Goal: Information Seeking & Learning: Learn about a topic

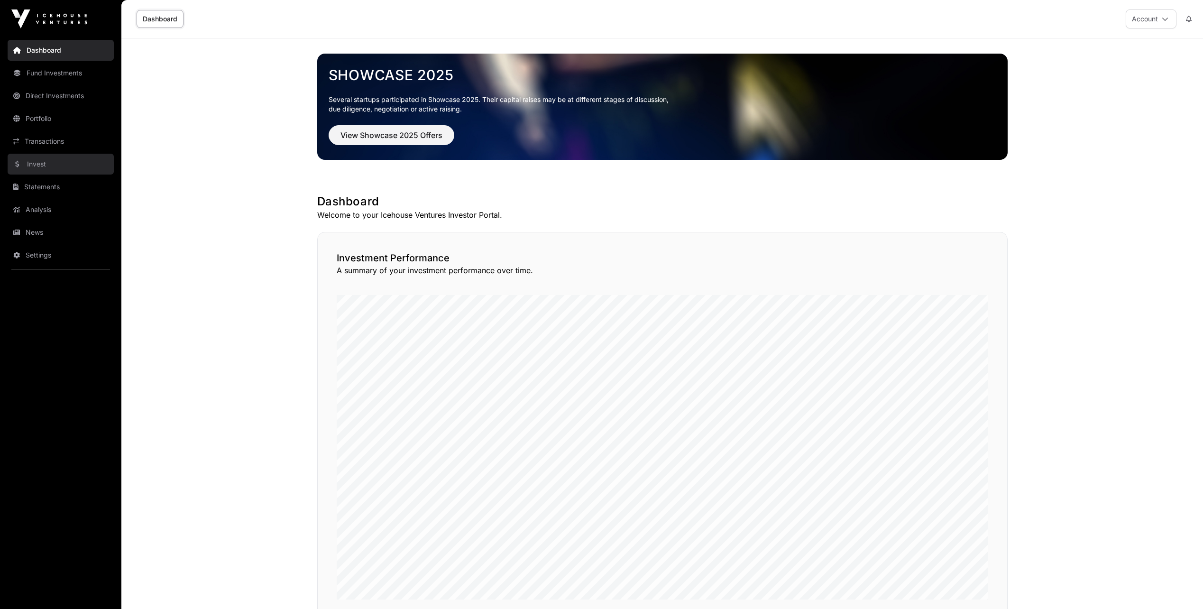
click at [36, 165] on link "Invest" at bounding box center [61, 164] width 106 height 21
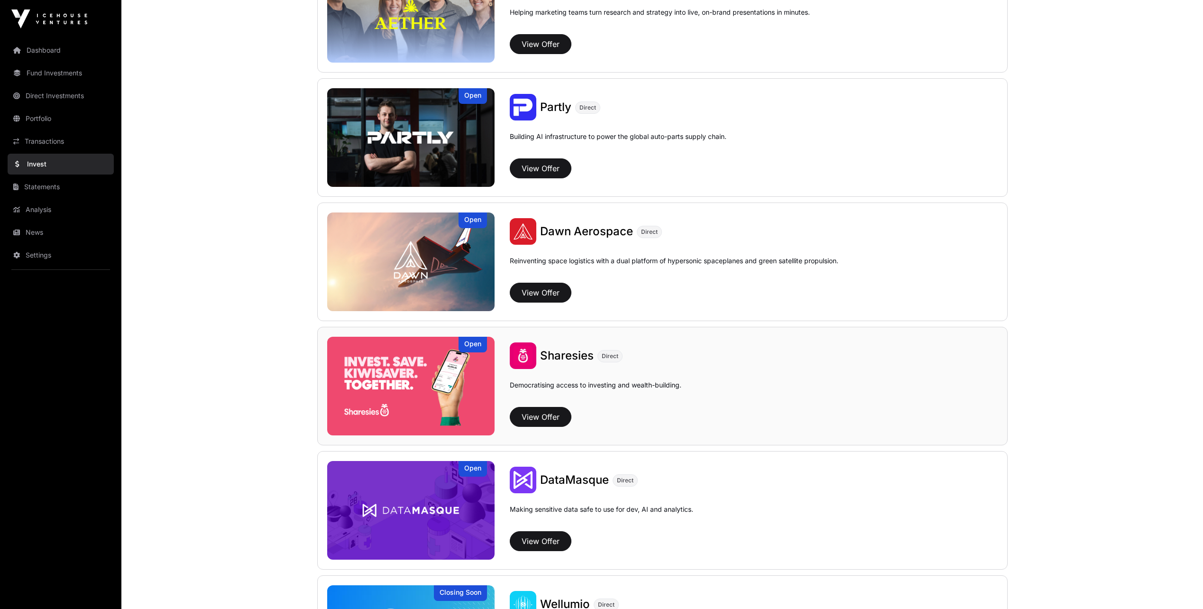
scroll to position [1043, 0]
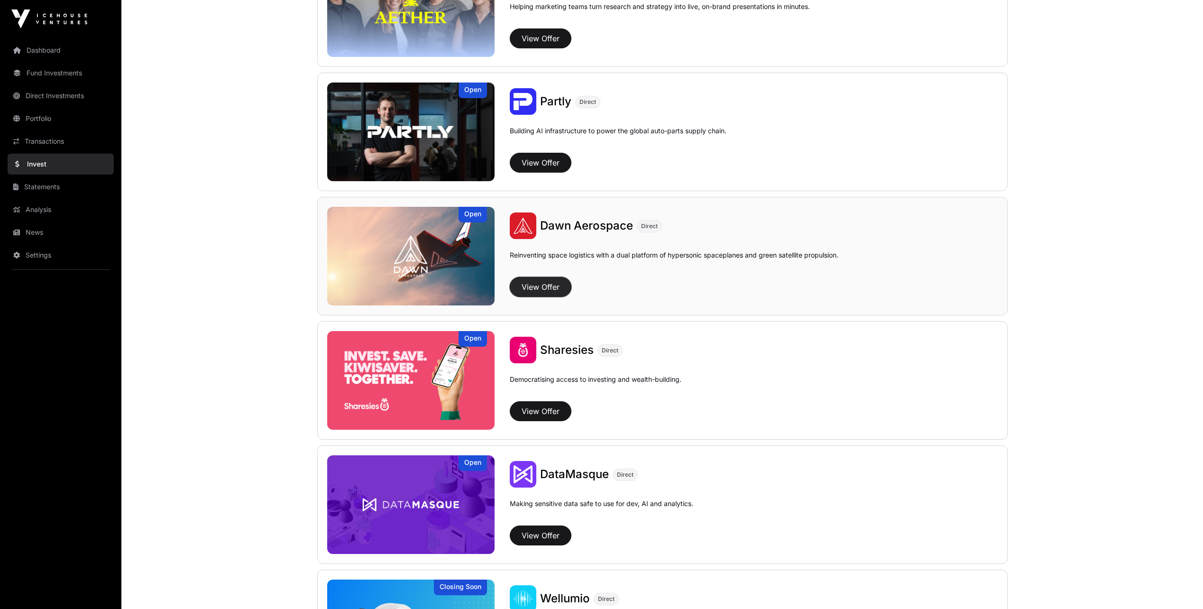
click at [539, 288] on button "View Offer" at bounding box center [541, 287] width 62 height 20
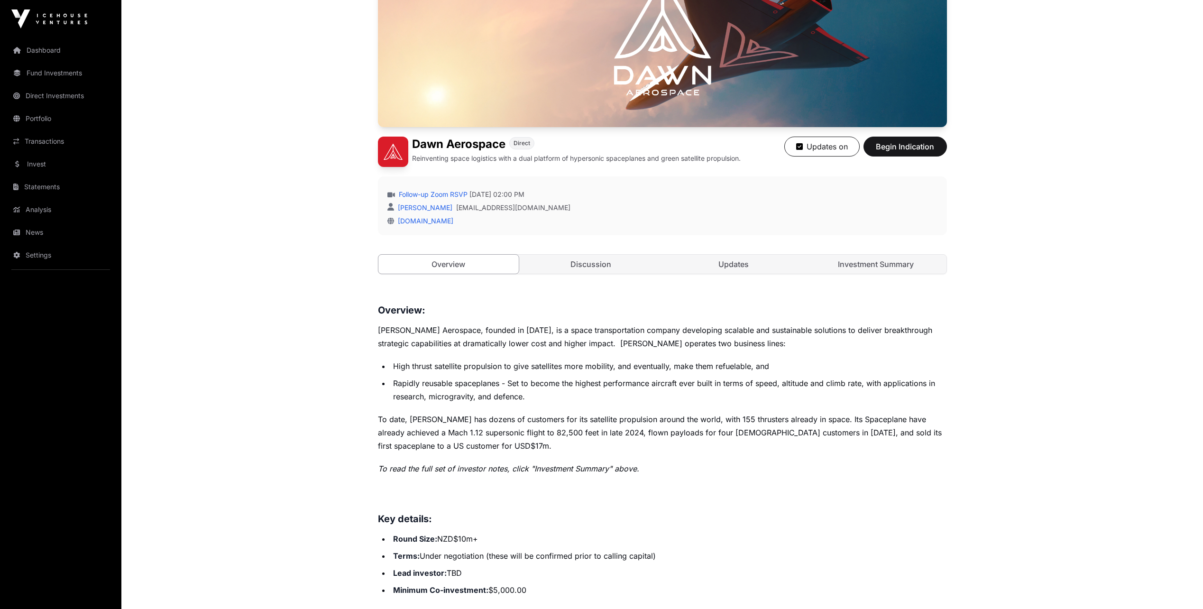
scroll to position [190, 0]
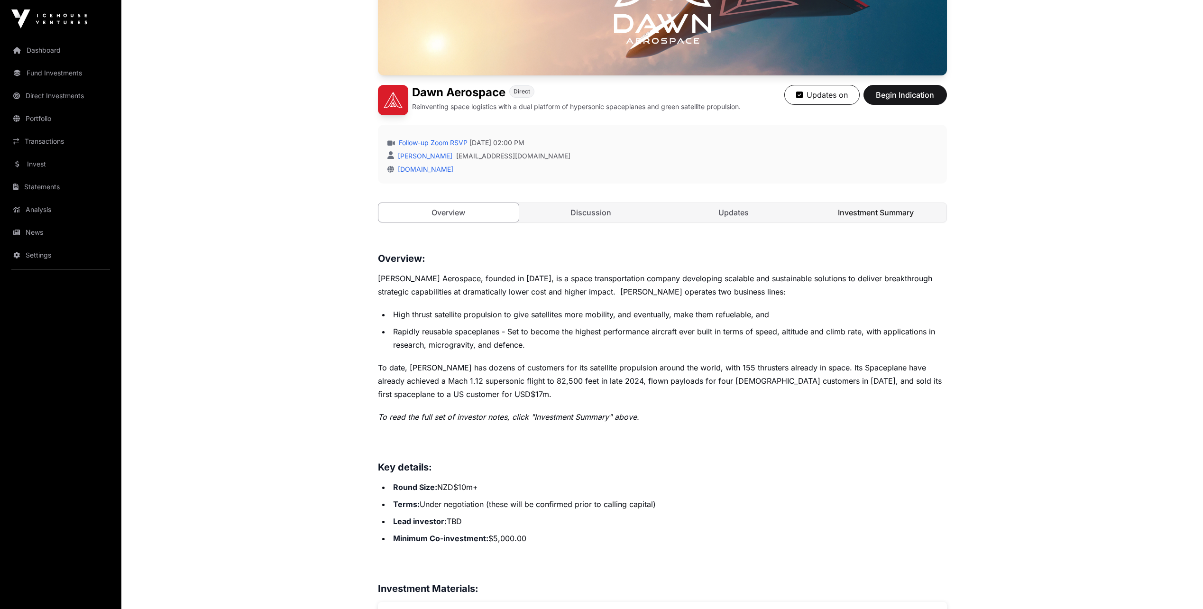
click at [874, 215] on link "Investment Summary" at bounding box center [876, 212] width 141 height 19
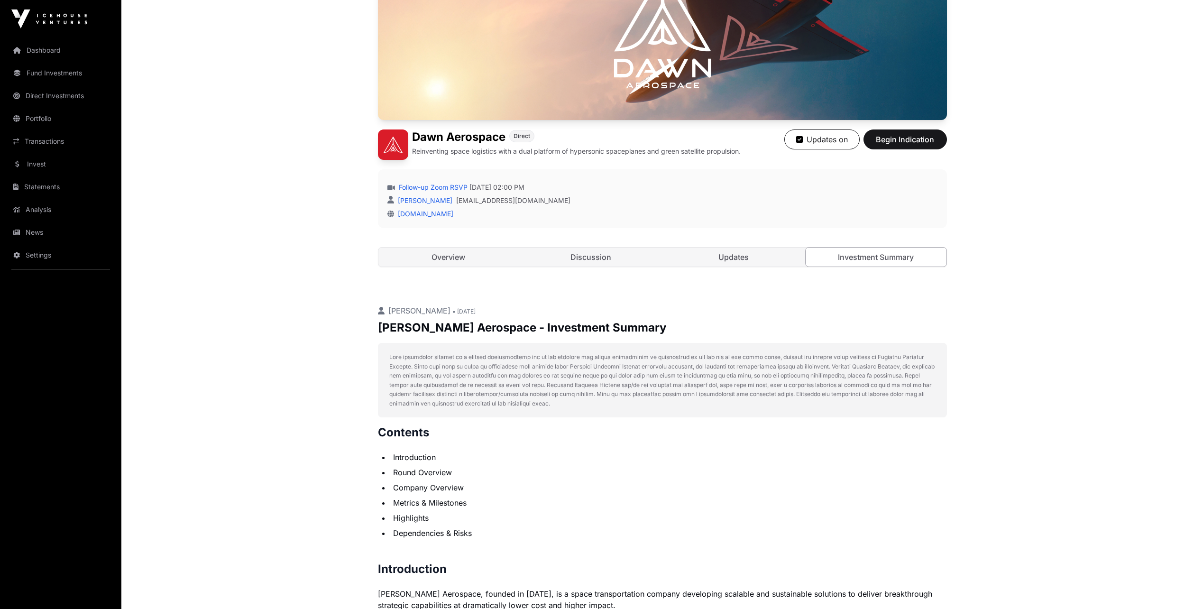
scroll to position [13, 0]
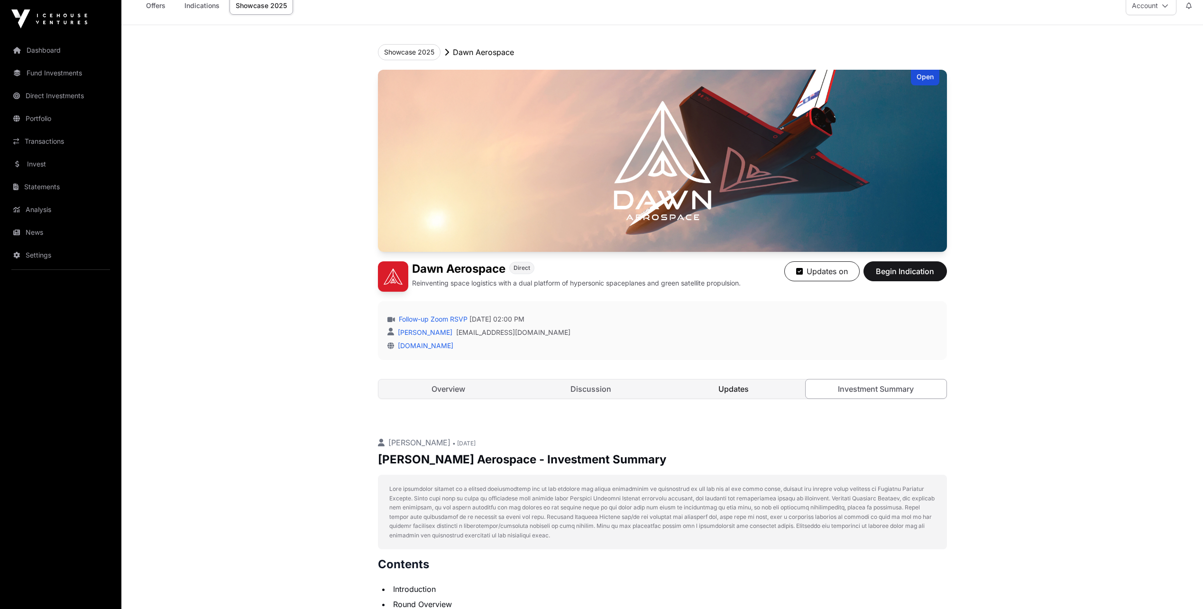
click at [732, 389] on link "Updates" at bounding box center [733, 388] width 141 height 19
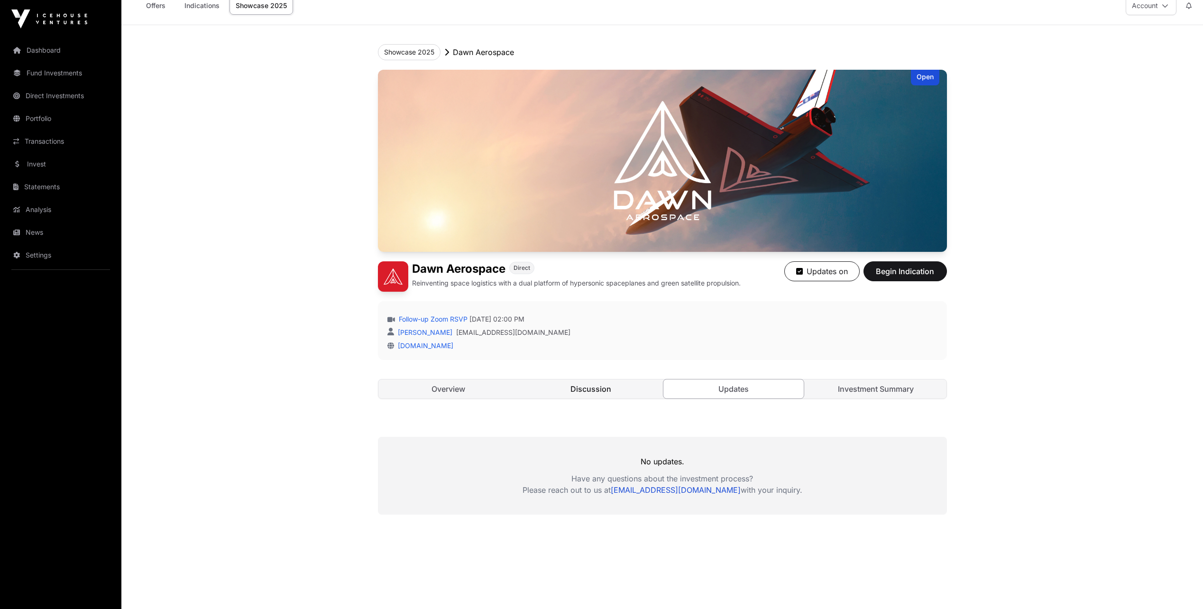
click at [588, 385] on link "Discussion" at bounding box center [591, 388] width 141 height 19
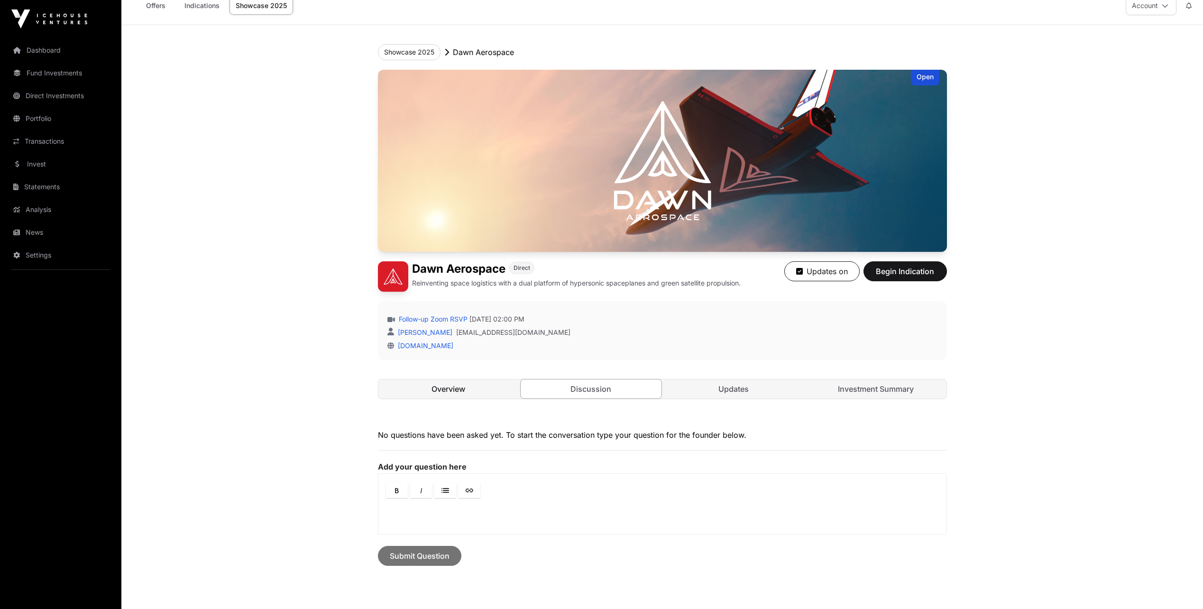
click at [444, 389] on link "Overview" at bounding box center [448, 388] width 141 height 19
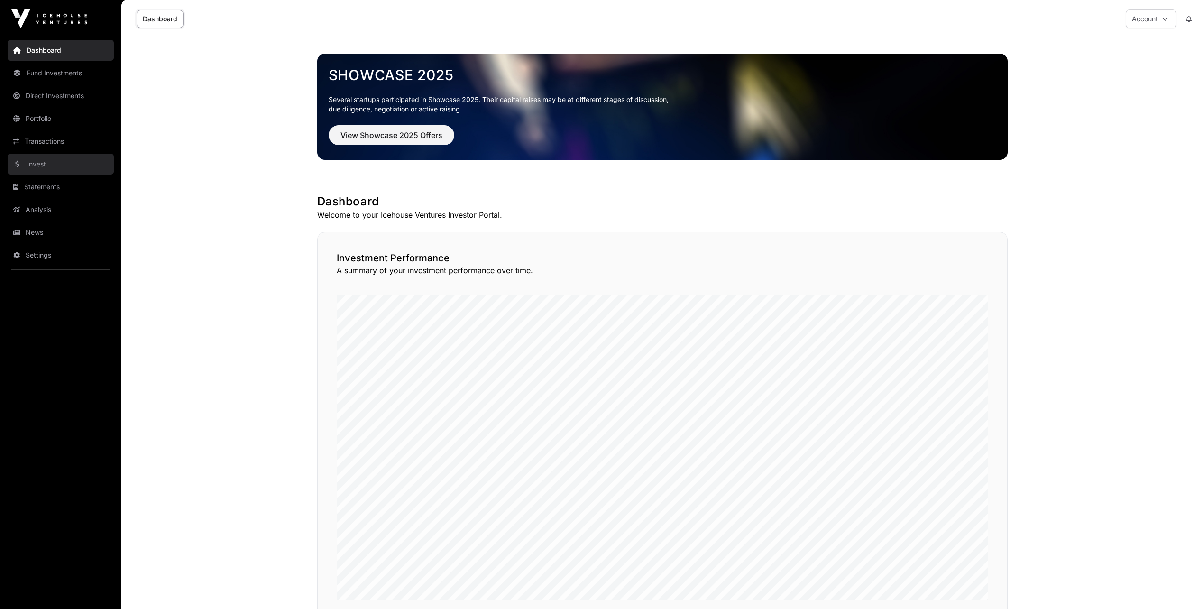
click at [43, 165] on link "Invest" at bounding box center [61, 164] width 106 height 21
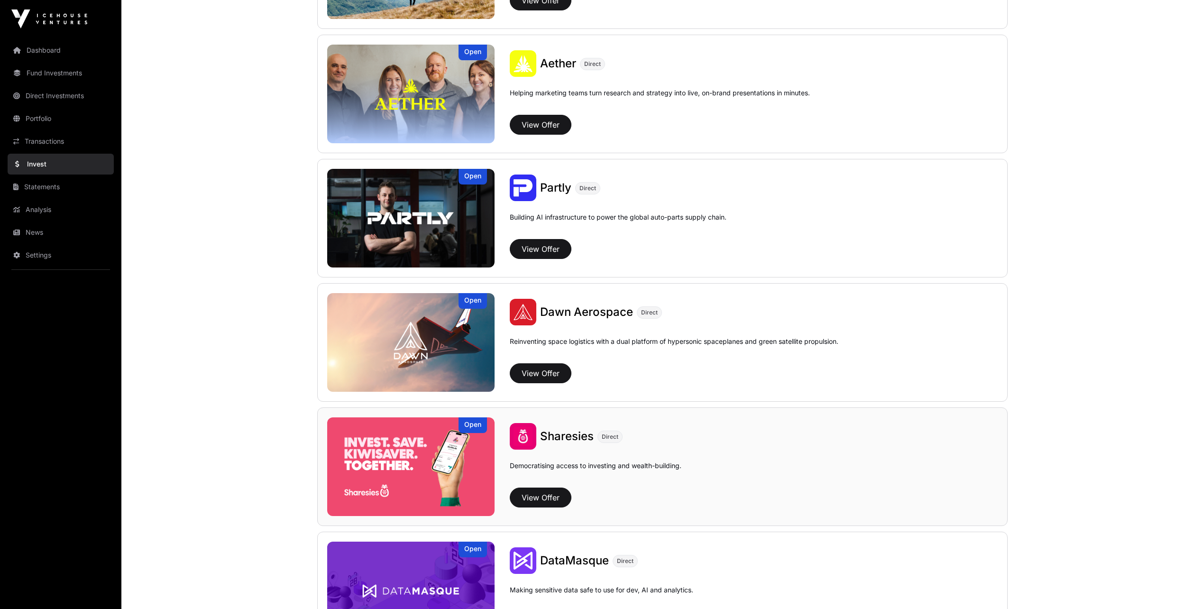
scroll to position [996, 0]
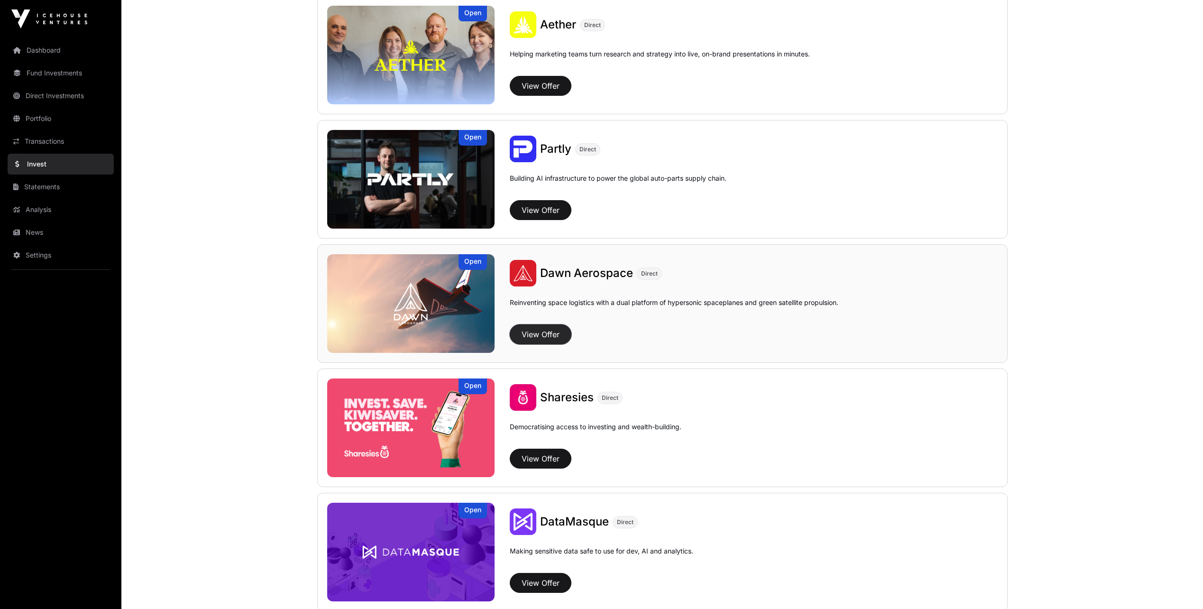
click at [540, 335] on button "View Offer" at bounding box center [541, 334] width 62 height 20
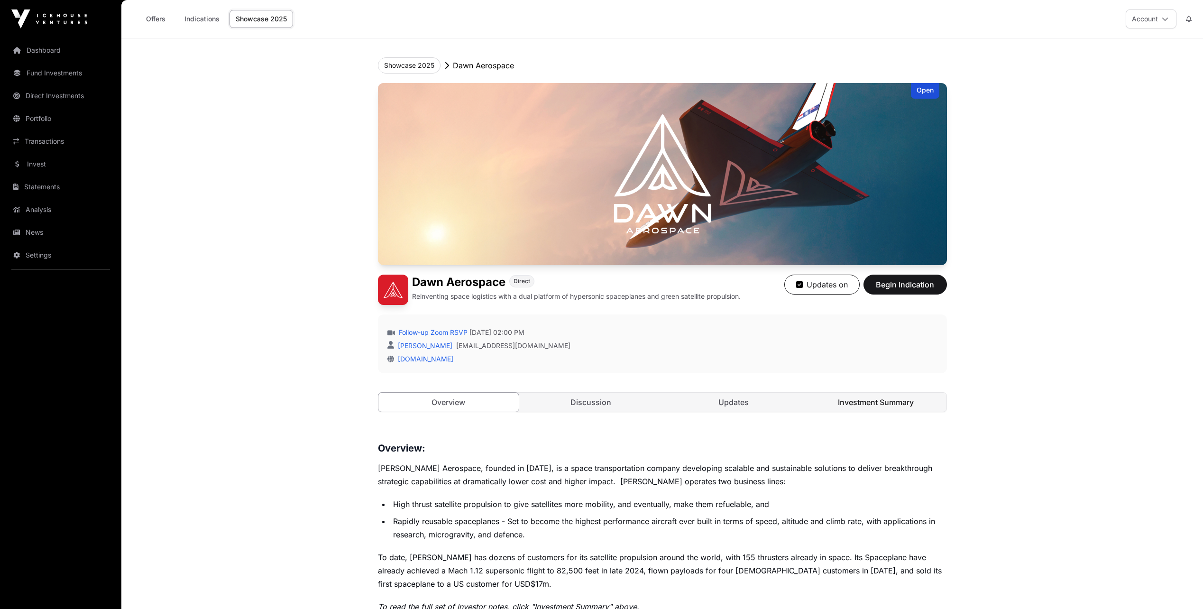
click at [880, 402] on link "Investment Summary" at bounding box center [876, 402] width 141 height 19
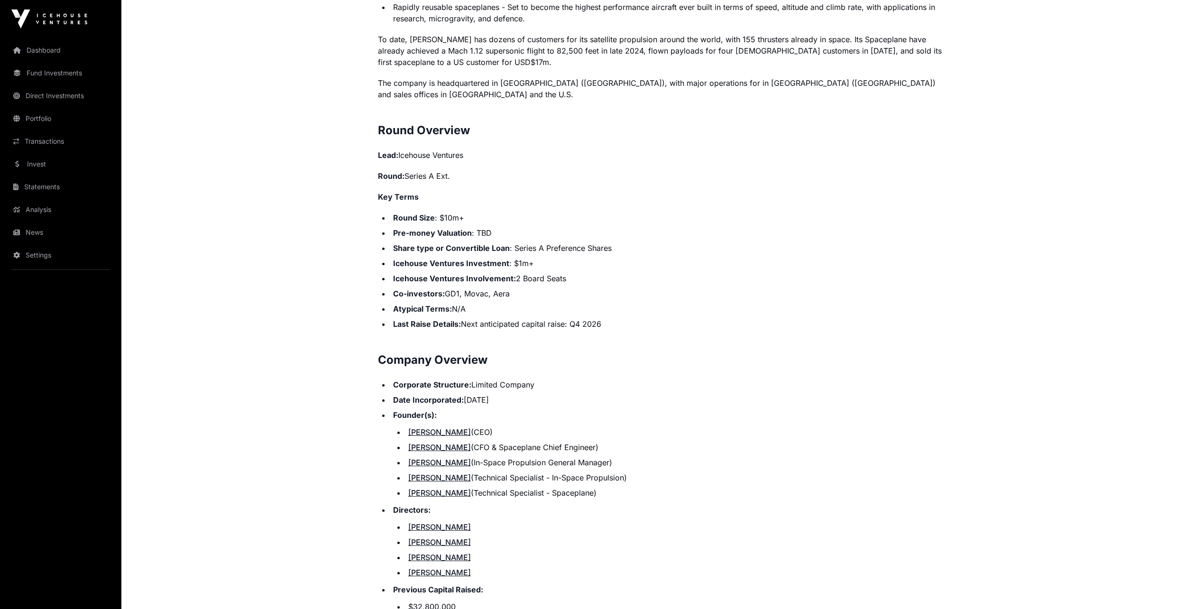
scroll to position [948, 0]
